Goal: Task Accomplishment & Management: Manage account settings

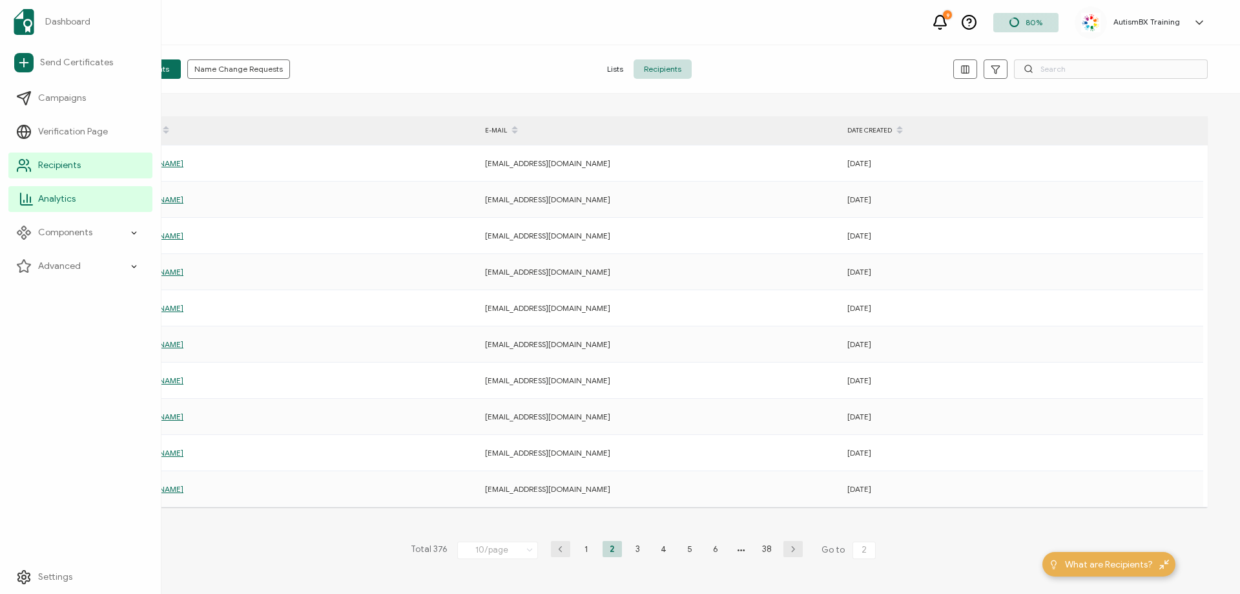
click at [58, 196] on span "Analytics" at bounding box center [56, 198] width 37 height 13
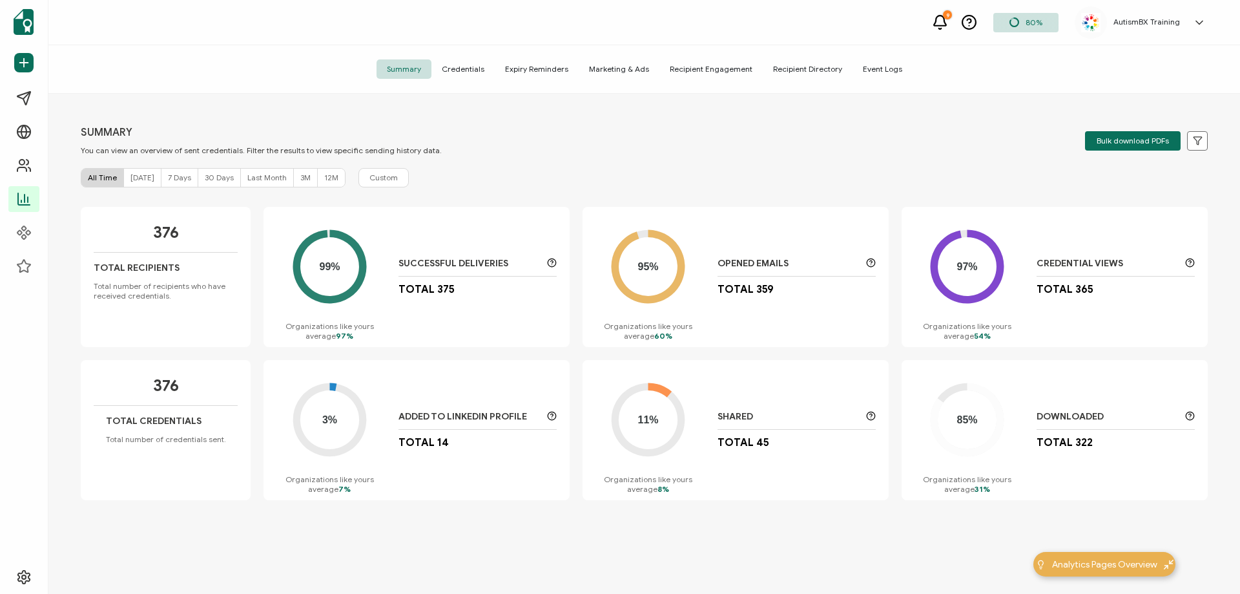
click at [1159, 25] on h5 "AutismBX Training" at bounding box center [1147, 21] width 67 height 9
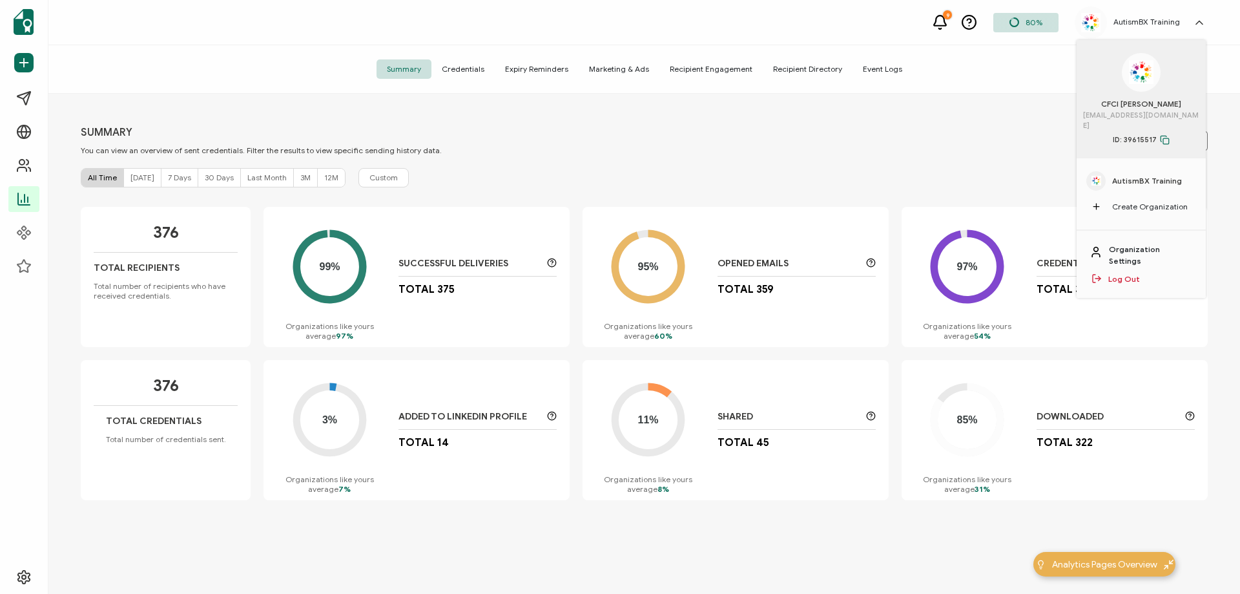
click at [1159, 244] on link "Organization Settings" at bounding box center [1151, 255] width 84 height 23
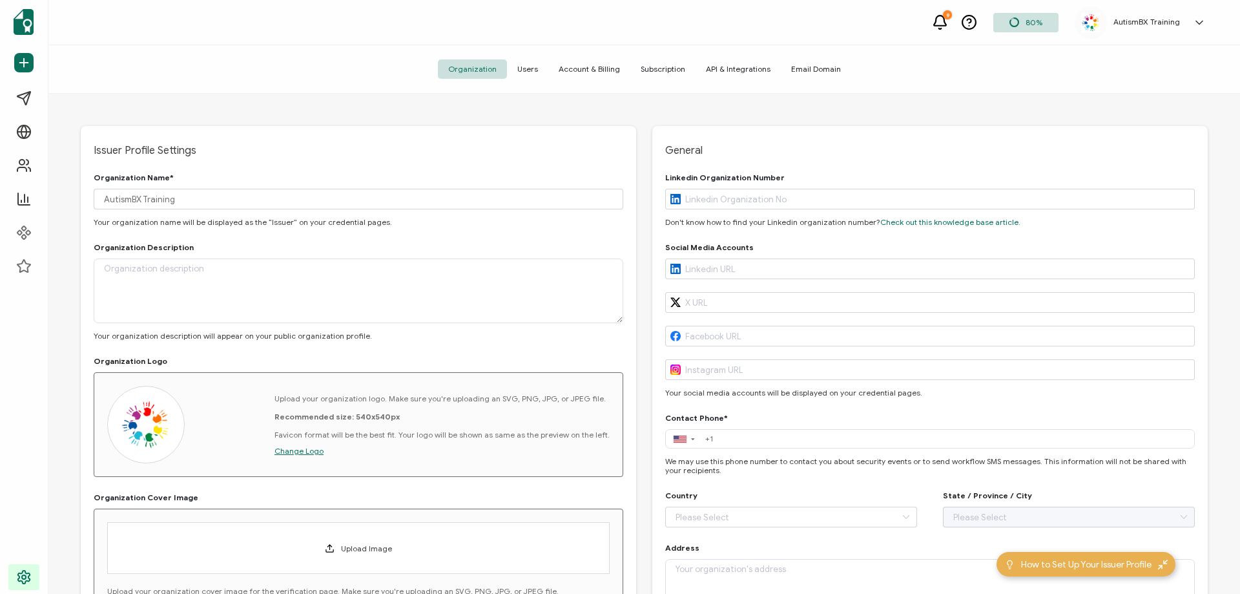
click at [645, 70] on span "Subscription" at bounding box center [662, 68] width 65 height 19
